Goal: Task Accomplishment & Management: Manage account settings

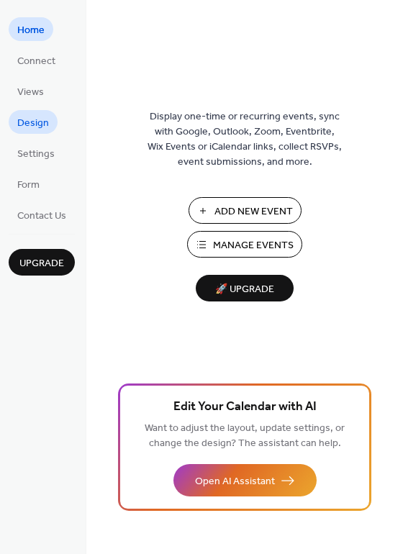
click at [40, 119] on span "Design" at bounding box center [33, 123] width 32 height 15
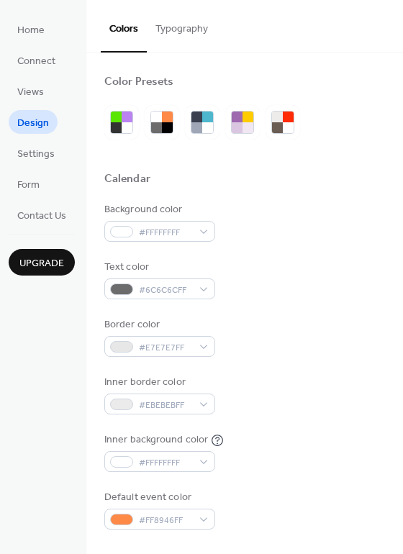
click at [174, 35] on button "Typography" at bounding box center [182, 25] width 70 height 51
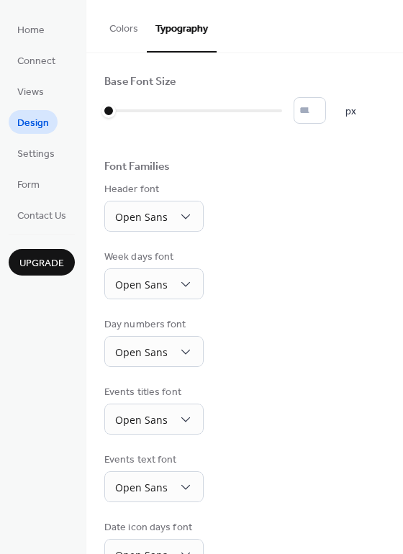
click at [115, 33] on button "Colors" at bounding box center [124, 25] width 46 height 51
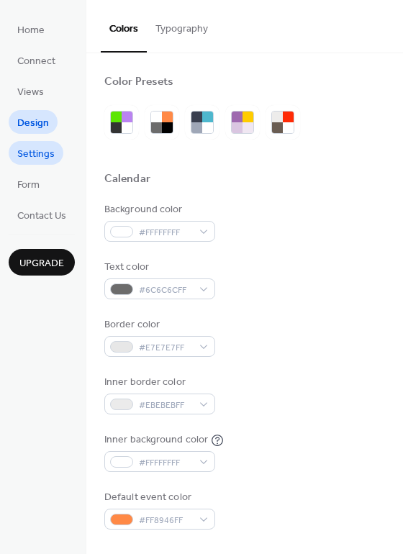
click at [46, 164] on link "Settings" at bounding box center [36, 153] width 55 height 24
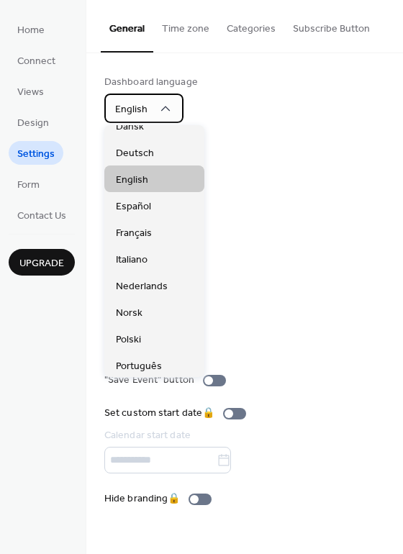
scroll to position [66, 0]
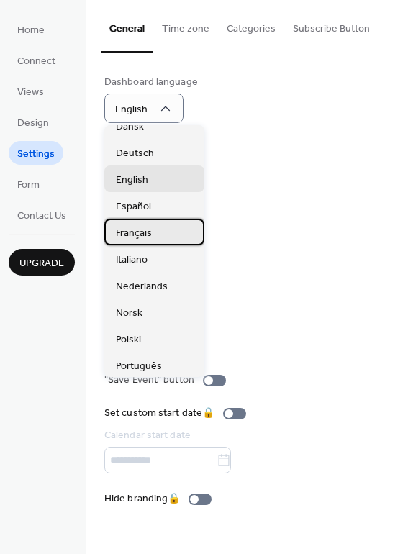
click at [152, 239] on div "Français" at bounding box center [154, 232] width 100 height 27
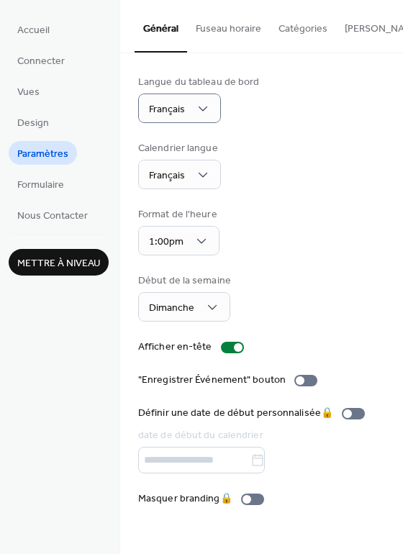
click at [245, 28] on button "Fuseau horaire" at bounding box center [228, 25] width 83 height 51
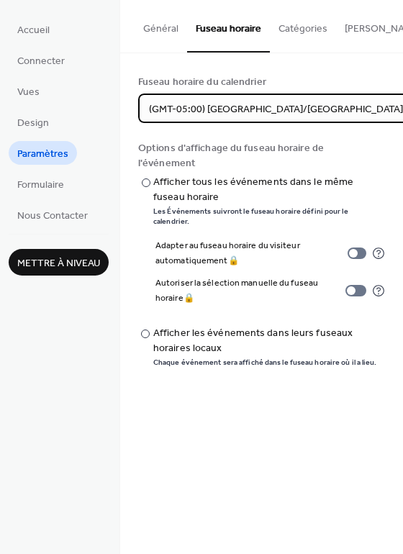
click at [270, 117] on span "(GMT-05:00) [GEOGRAPHIC_DATA]/[GEOGRAPHIC_DATA]" at bounding box center [276, 109] width 254 height 19
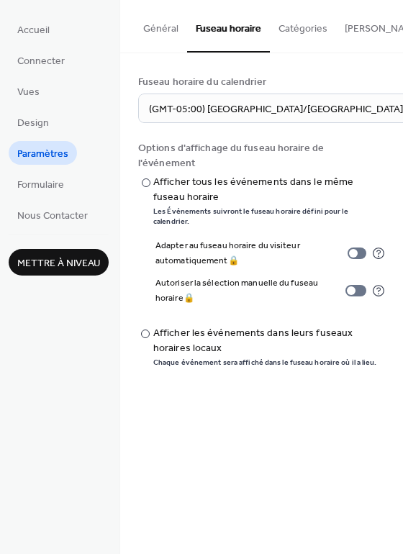
click at [356, 65] on div "Fuseau horaire du calendrier (GMT-05:00) America/[GEOGRAPHIC_DATA] Options d'af…" at bounding box center [261, 221] width 283 height 336
click at [303, 35] on button "Catégories" at bounding box center [303, 25] width 66 height 51
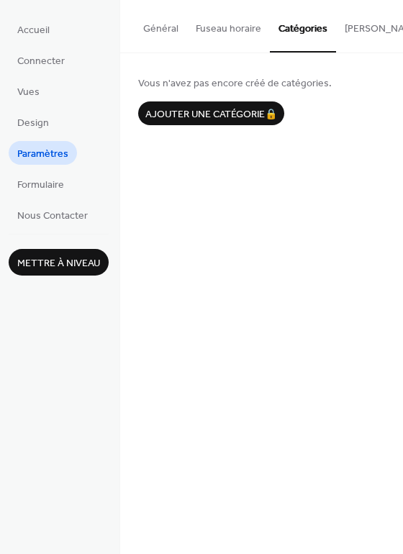
click at [372, 30] on button "[PERSON_NAME] S'abonner" at bounding box center [406, 25] width 141 height 51
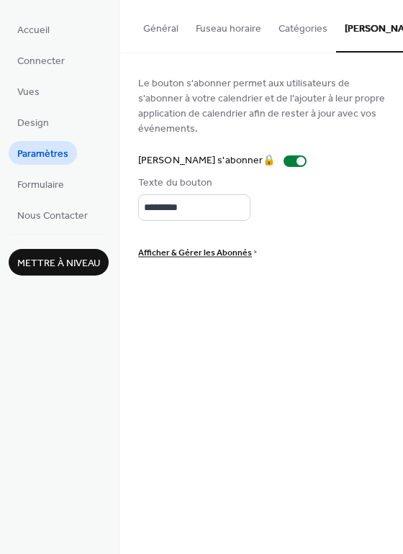
click at [197, 44] on button "Fuseau horaire" at bounding box center [228, 25] width 83 height 51
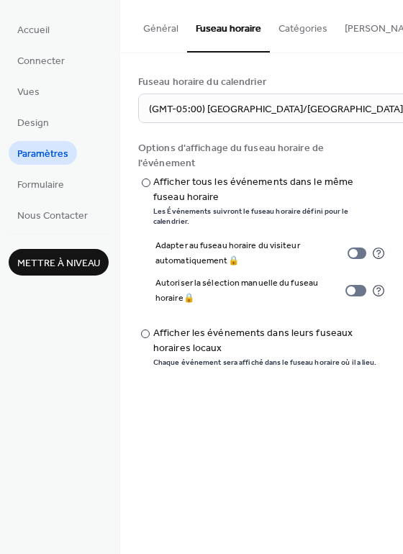
click at [158, 29] on button "Général" at bounding box center [161, 25] width 53 height 51
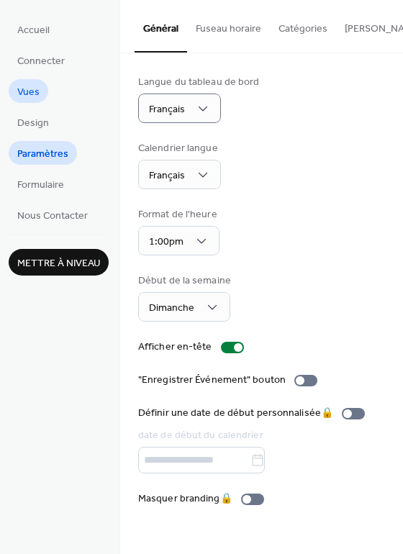
click at [37, 90] on span "Vues" at bounding box center [28, 92] width 22 height 15
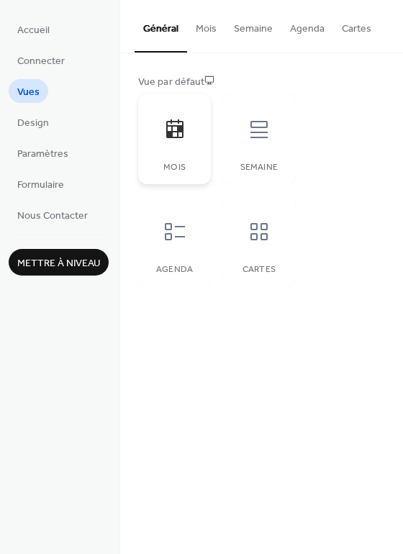
click at [183, 124] on icon at bounding box center [174, 129] width 23 height 23
click at [260, 253] on div "Cartes" at bounding box center [258, 241] width 73 height 91
click at [51, 194] on link "Formulaire" at bounding box center [41, 184] width 64 height 24
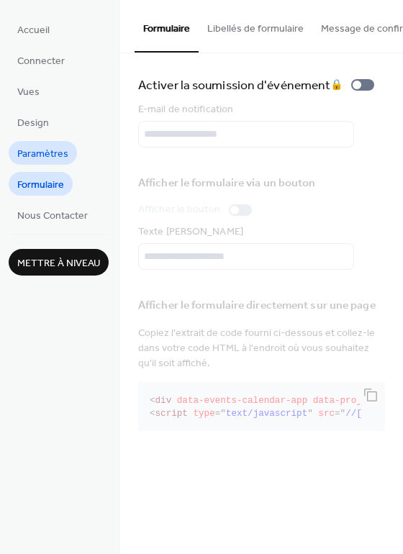
click at [40, 155] on span "Paramètres" at bounding box center [42, 154] width 51 height 15
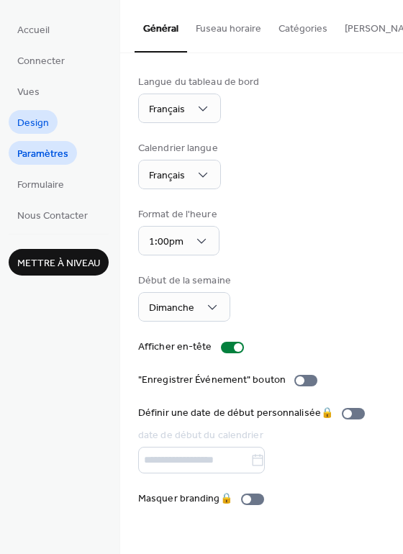
click at [31, 122] on span "Design" at bounding box center [33, 123] width 32 height 15
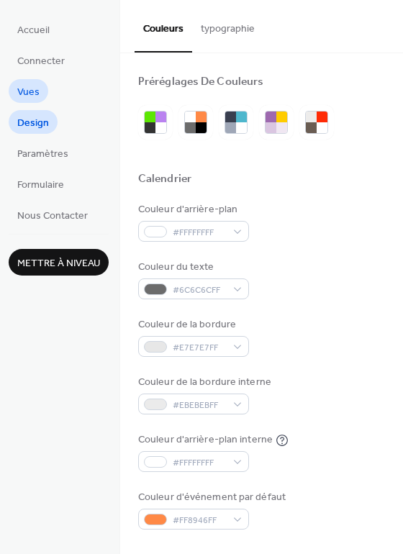
click at [23, 87] on span "Vues" at bounding box center [28, 92] width 22 height 15
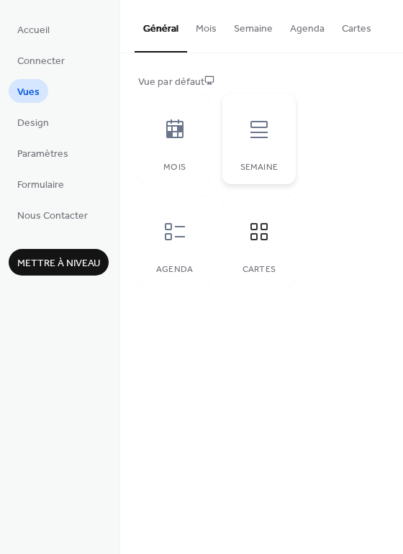
click at [241, 145] on div at bounding box center [258, 129] width 43 height 43
click at [178, 135] on icon at bounding box center [174, 128] width 17 height 19
click at [204, 38] on button "Mois" at bounding box center [206, 25] width 38 height 51
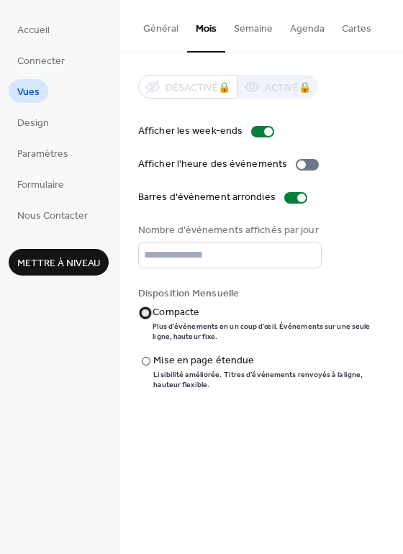
click at [175, 313] on div "Compacte" at bounding box center [266, 312] width 229 height 15
click at [46, 36] on span "Accueil" at bounding box center [33, 30] width 32 height 15
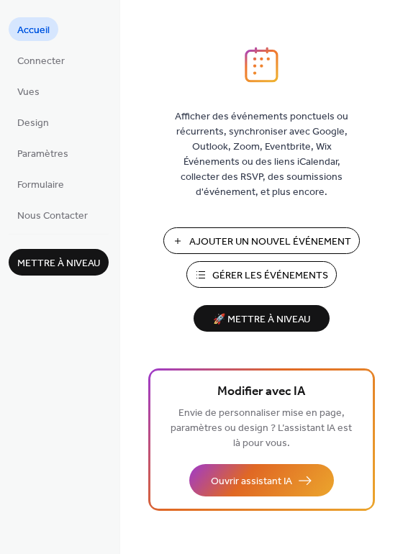
click at [205, 282] on button "Gérer les Événements" at bounding box center [261, 274] width 150 height 27
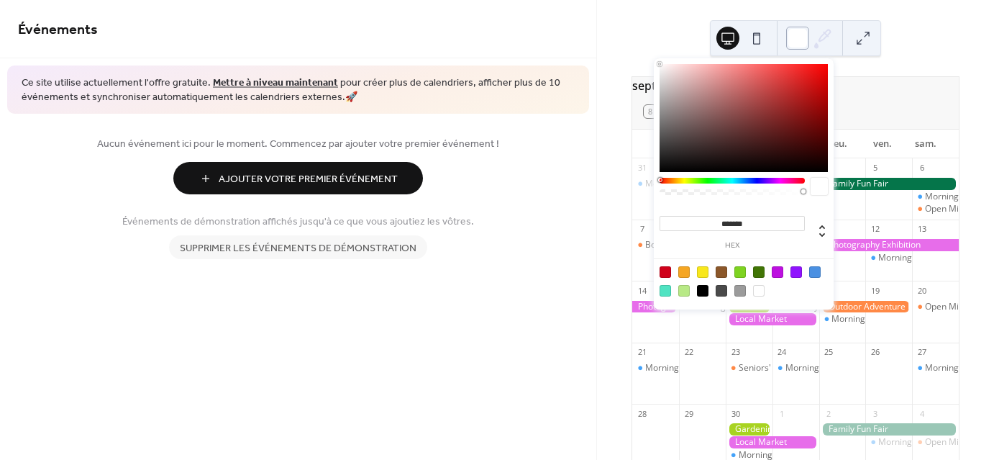
click at [797, 39] on div at bounding box center [797, 38] width 23 height 23
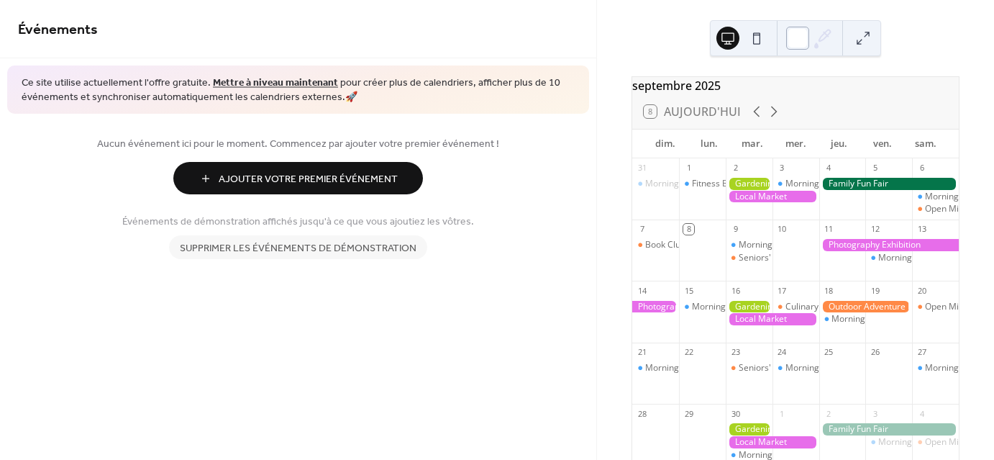
click at [797, 39] on div at bounding box center [797, 38] width 23 height 23
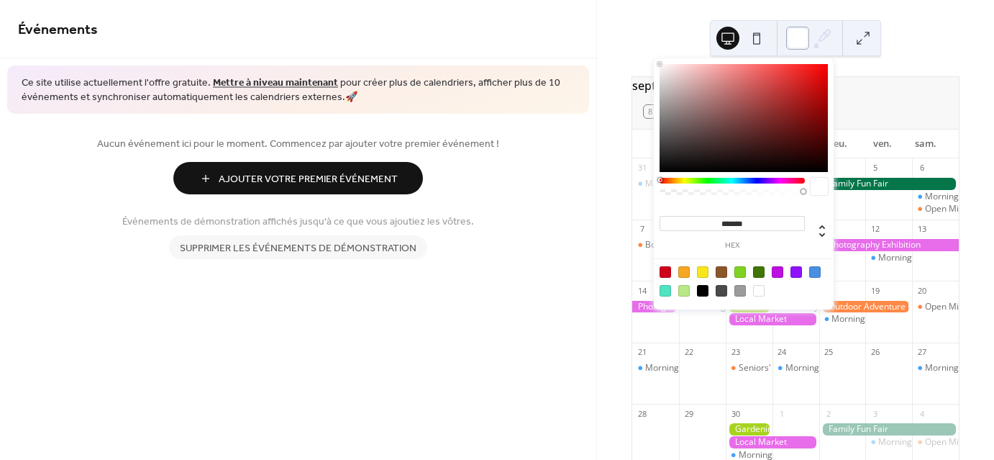
click at [797, 39] on div at bounding box center [797, 38] width 23 height 23
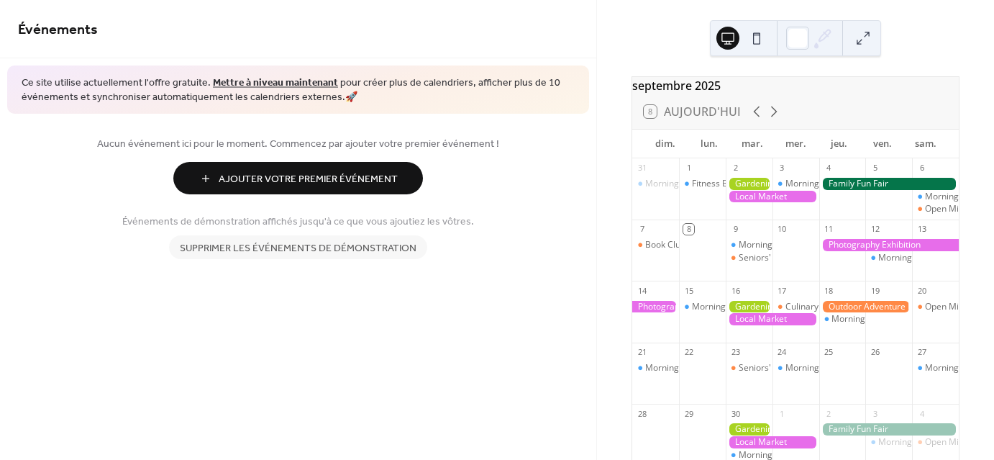
click at [401, 254] on span "Supprimer les événements de démonstration" at bounding box center [298, 248] width 237 height 15
